Goal: Task Accomplishment & Management: Complete application form

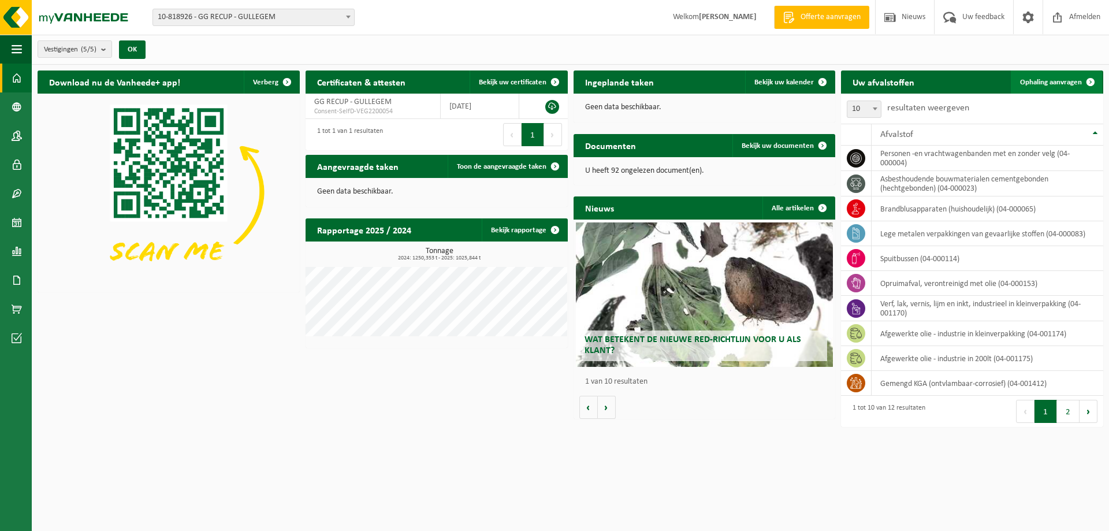
click at [1040, 87] on link "Ophaling aanvragen" at bounding box center [1056, 81] width 91 height 23
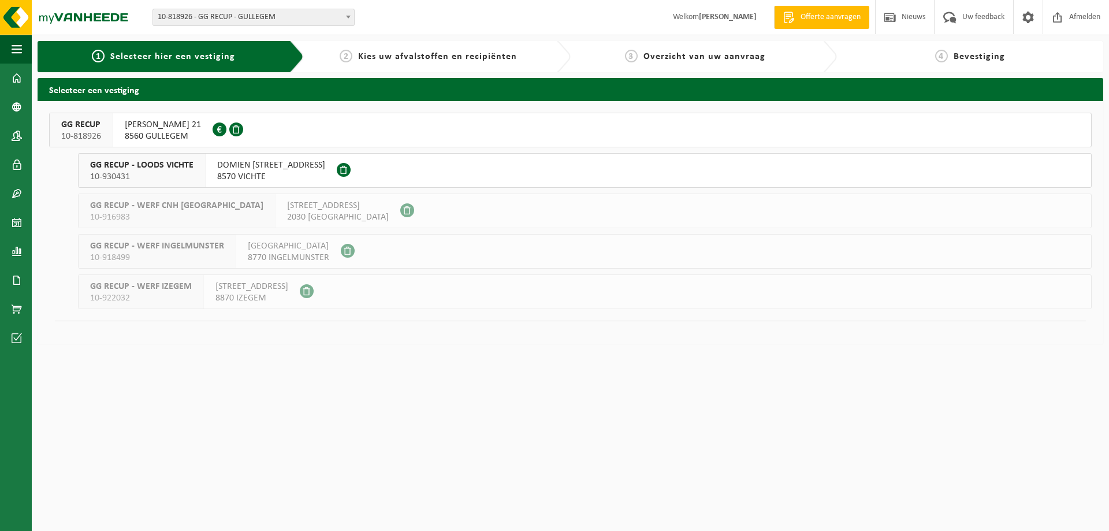
click at [188, 126] on span "HUGO VERRIESTLAAN 21" at bounding box center [163, 125] width 76 height 12
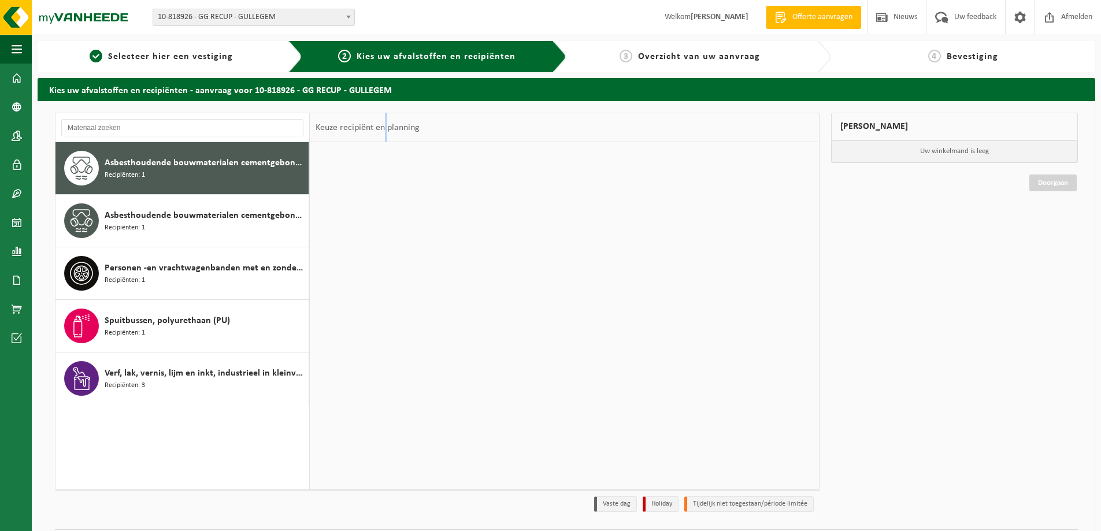
click at [382, 134] on div "Keuze recipiënt en planning" at bounding box center [368, 127] width 116 height 29
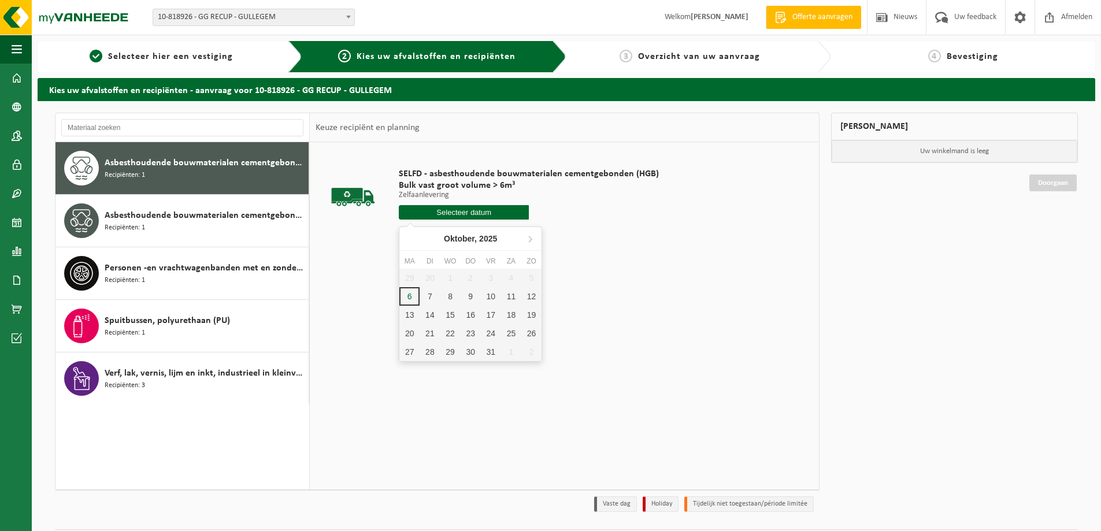
click at [498, 211] on input "text" at bounding box center [464, 212] width 130 height 14
click at [410, 296] on div "6" at bounding box center [409, 296] width 20 height 18
type input "Van 2025-10-06"
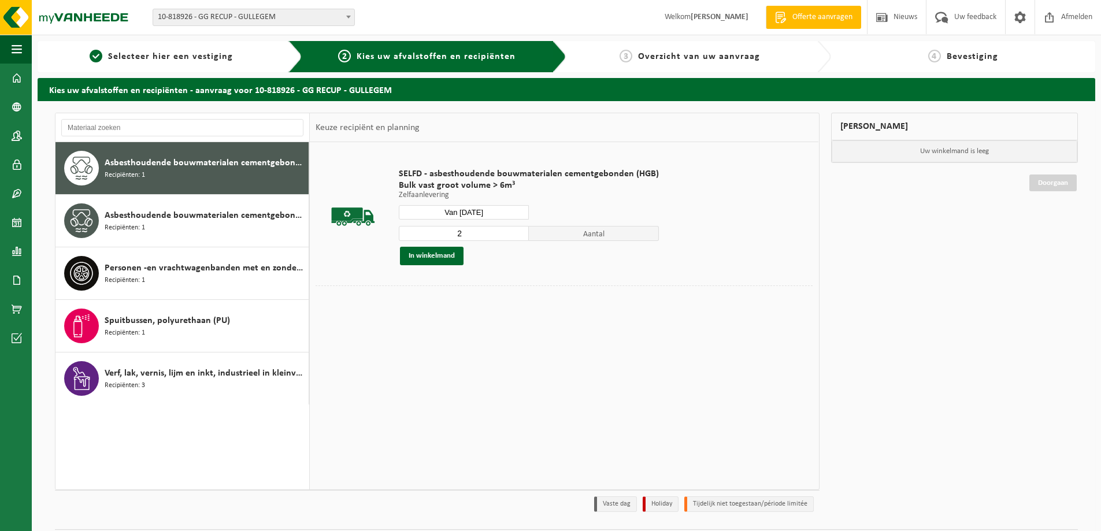
click at [518, 231] on input "2" at bounding box center [464, 233] width 130 height 15
click at [518, 231] on input "3" at bounding box center [464, 233] width 130 height 15
type input "4"
click at [518, 229] on input "4" at bounding box center [464, 233] width 130 height 15
click at [443, 261] on button "In winkelmand" at bounding box center [432, 256] width 64 height 18
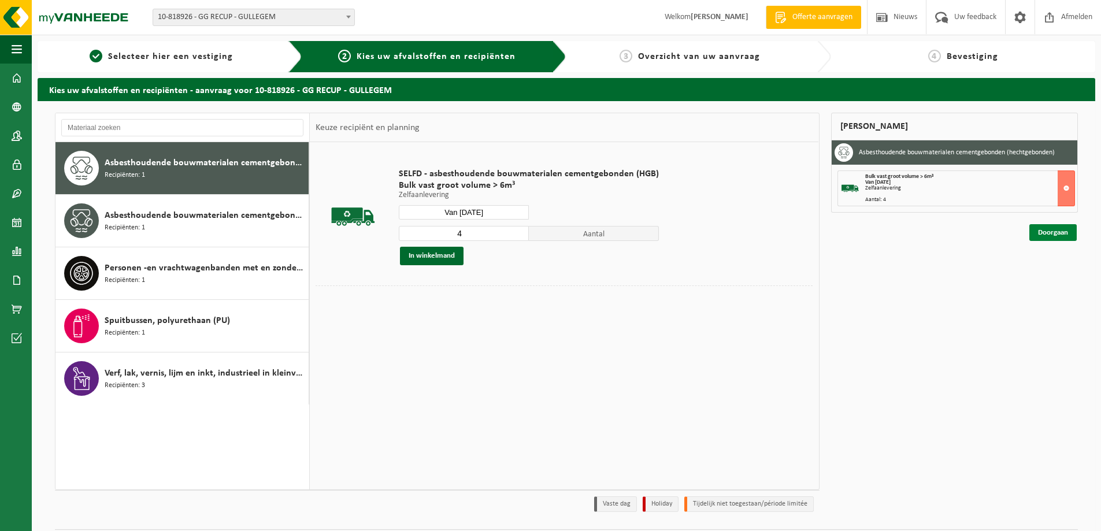
click at [1051, 238] on link "Doorgaan" at bounding box center [1052, 232] width 47 height 17
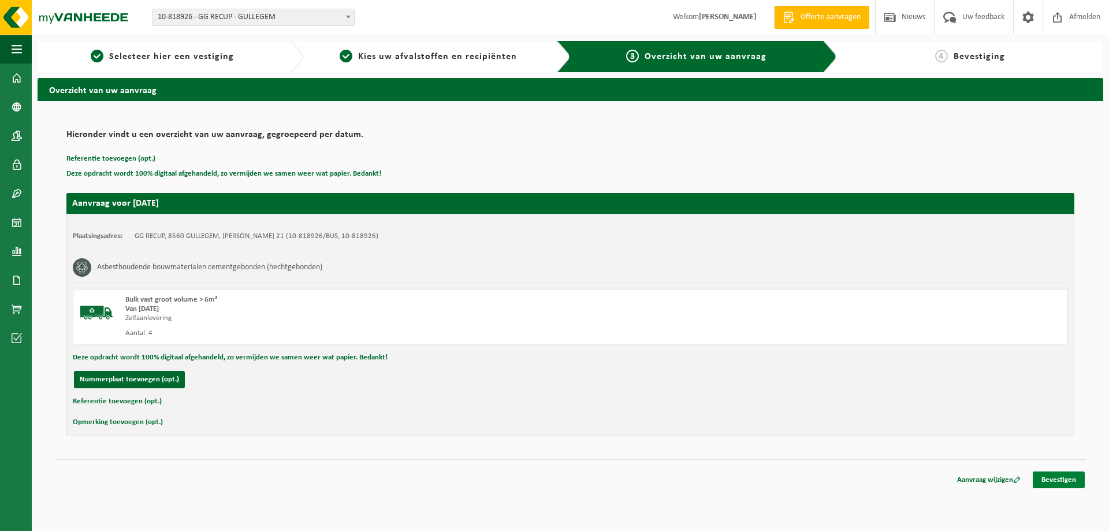
click at [1053, 484] on link "Bevestigen" at bounding box center [1059, 479] width 52 height 17
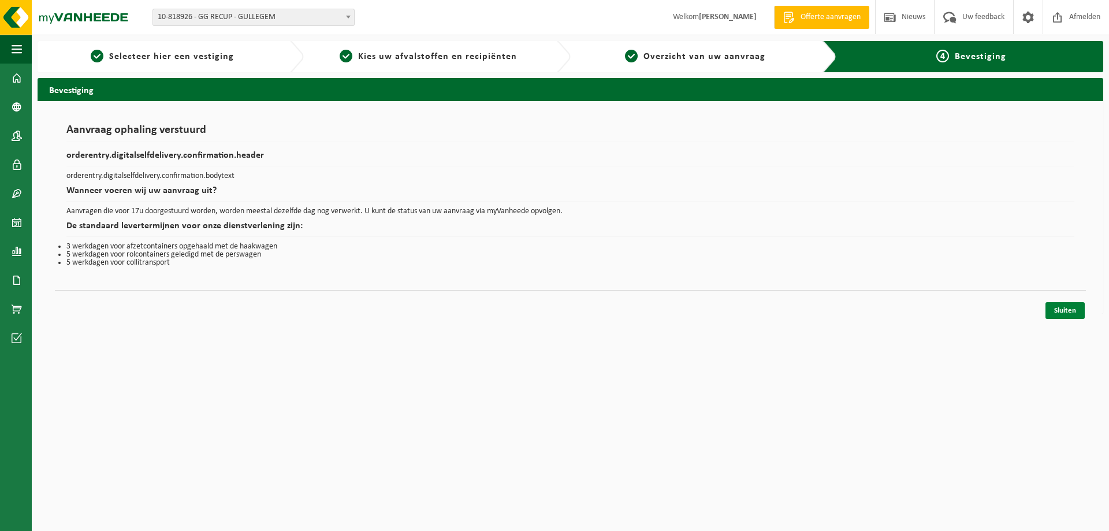
click at [1061, 310] on link "Sluiten" at bounding box center [1065, 310] width 39 height 17
